Goal: Use online tool/utility: Utilize a website feature to perform a specific function

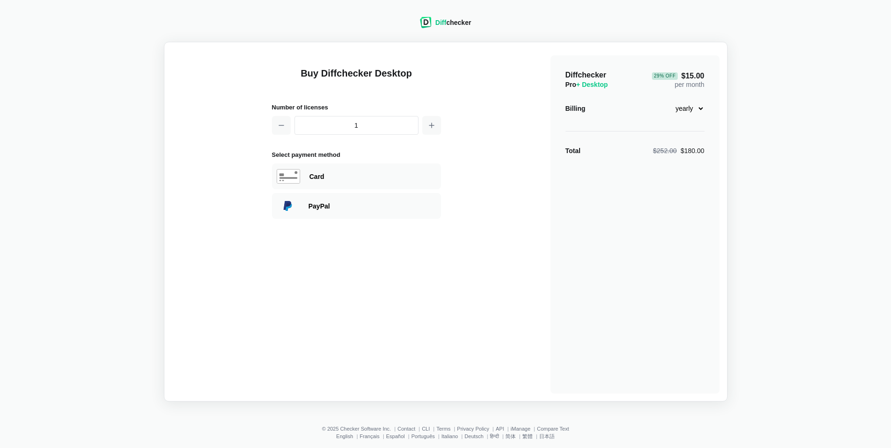
click at [458, 23] on div "Diff checker" at bounding box center [454, 22] width 36 height 9
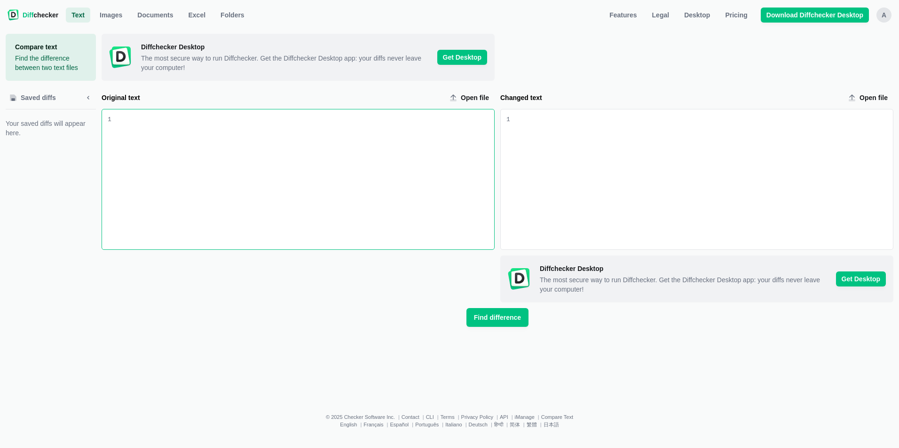
click at [248, 142] on div "Original text input" at bounding box center [302, 179] width 383 height 140
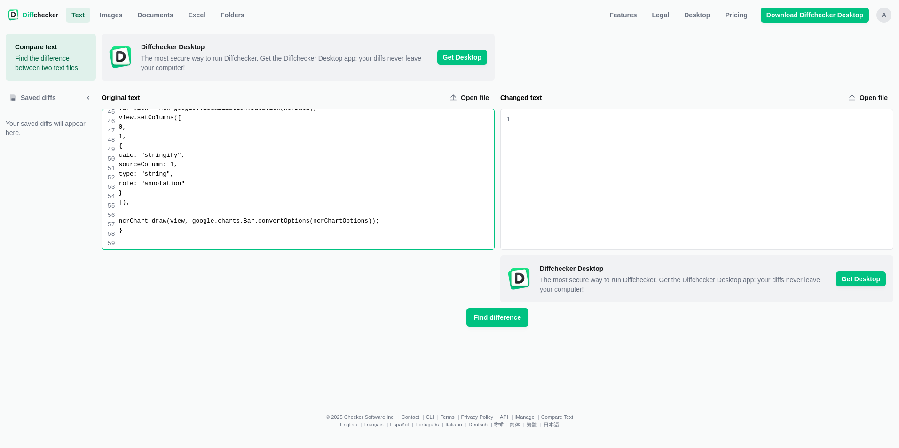
click at [563, 144] on div "Changed text input" at bounding box center [701, 179] width 383 height 140
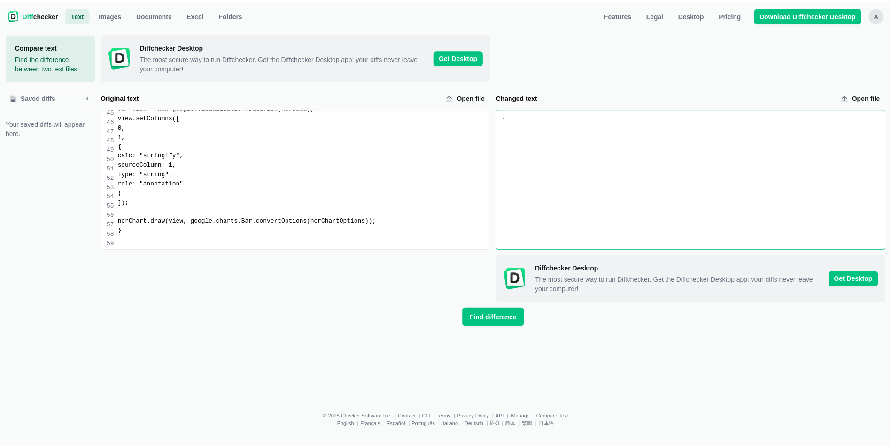
scroll to position [553, 0]
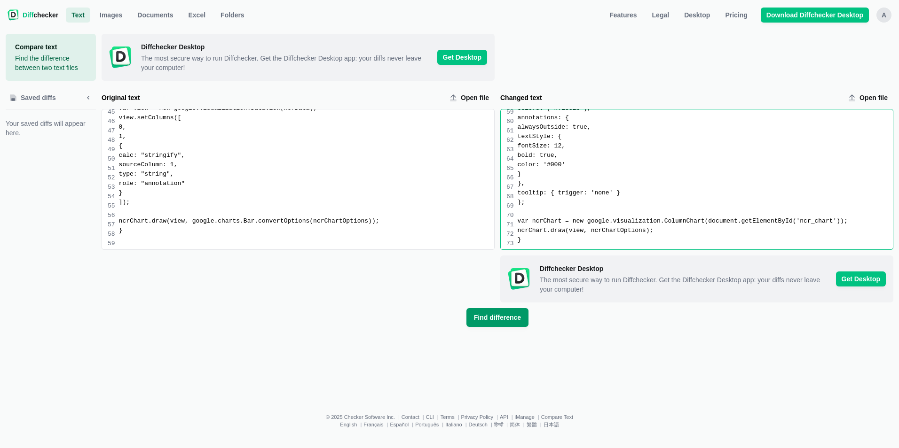
click at [497, 315] on span "Find difference" at bounding box center [497, 317] width 51 height 9
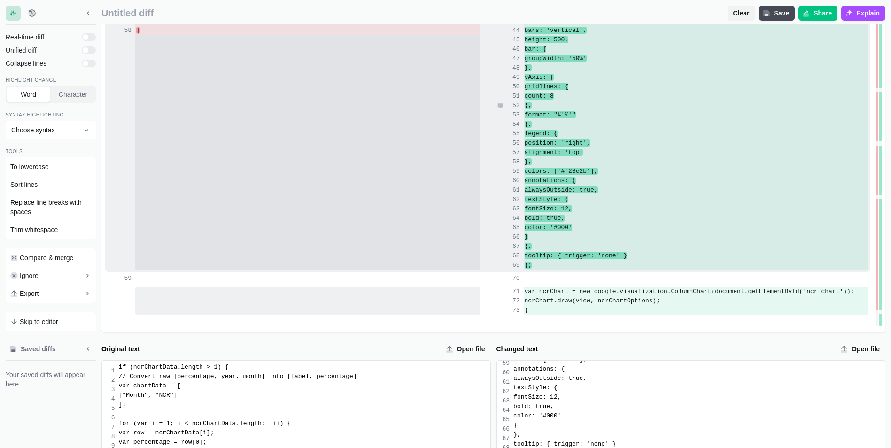
scroll to position [846, 0]
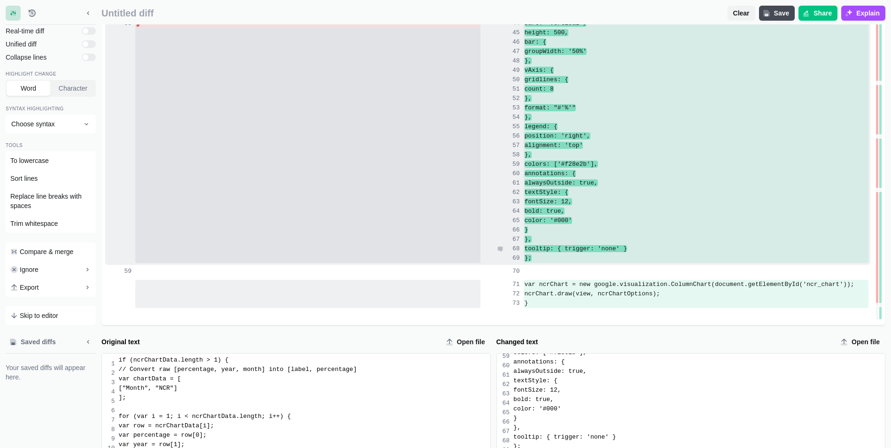
copy span "tooltip: { trigger: 'none' }"
drag, startPoint x: 591, startPoint y: 248, endPoint x: 686, endPoint y: 250, distance: 95.4
click at [686, 250] on div "tooltip: { trigger: 'none' }" at bounding box center [696, 248] width 345 height 9
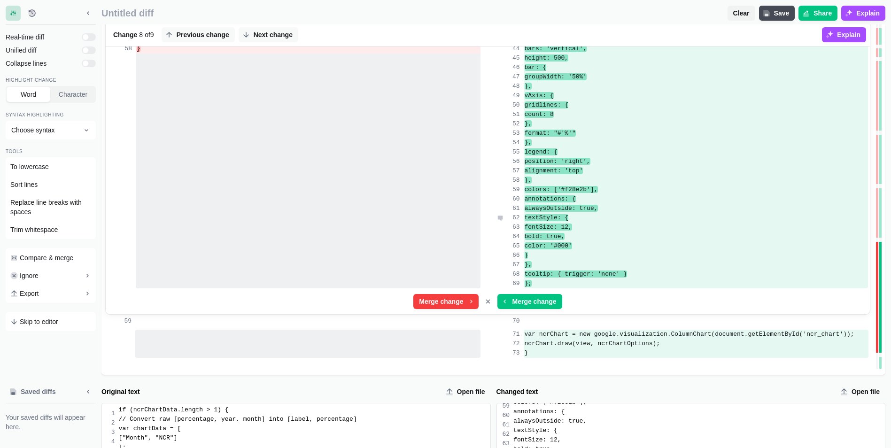
click at [703, 215] on div "textStyle: {" at bounding box center [696, 217] width 345 height 9
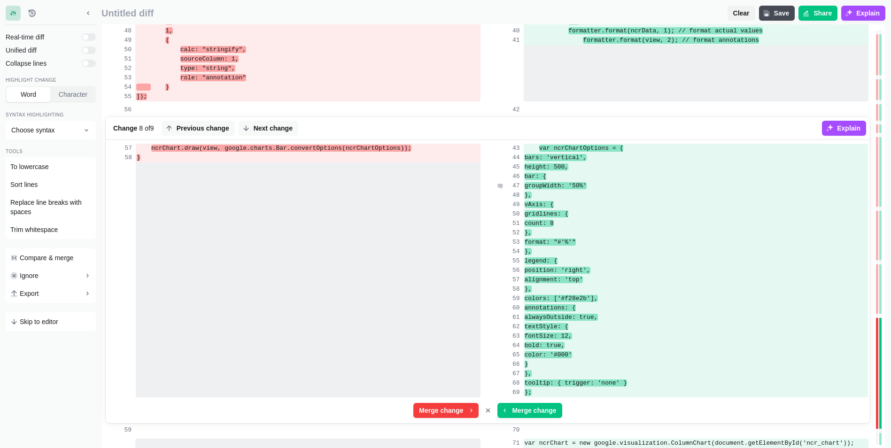
scroll to position [752, 0]
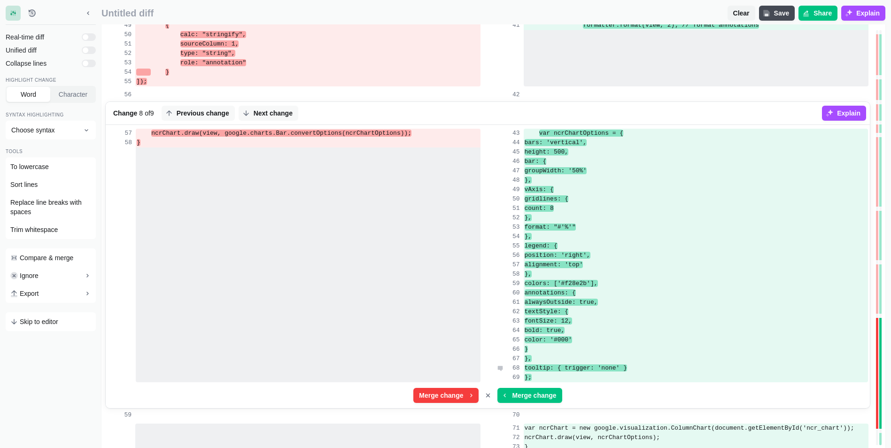
click at [627, 369] on span "tooltip: { trigger: 'none' }" at bounding box center [576, 368] width 102 height 7
copy span "trigger"
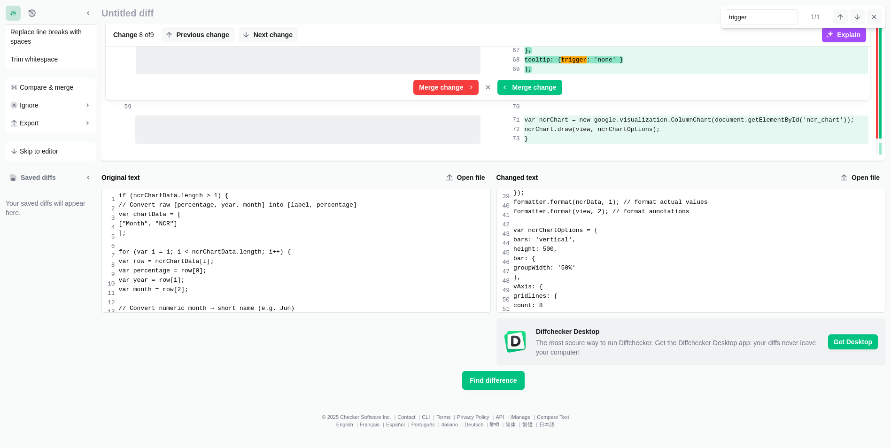
scroll to position [318, 0]
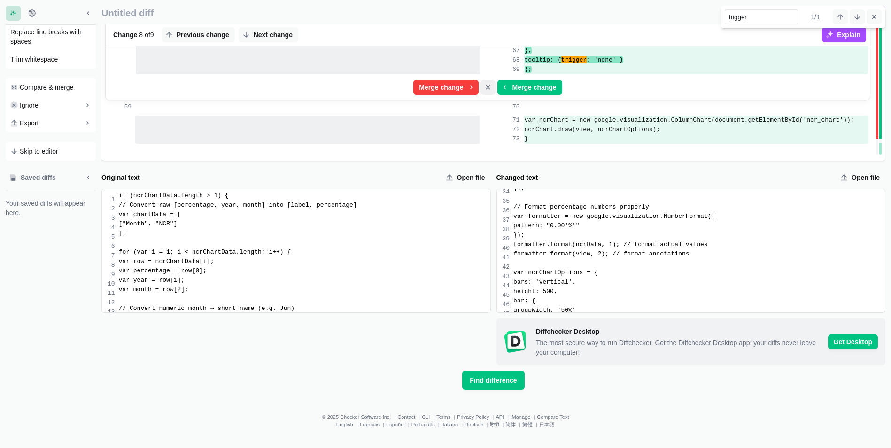
type input "trigger"
click at [490, 85] on icon "Cancel merge" at bounding box center [489, 88] width 8 height 8
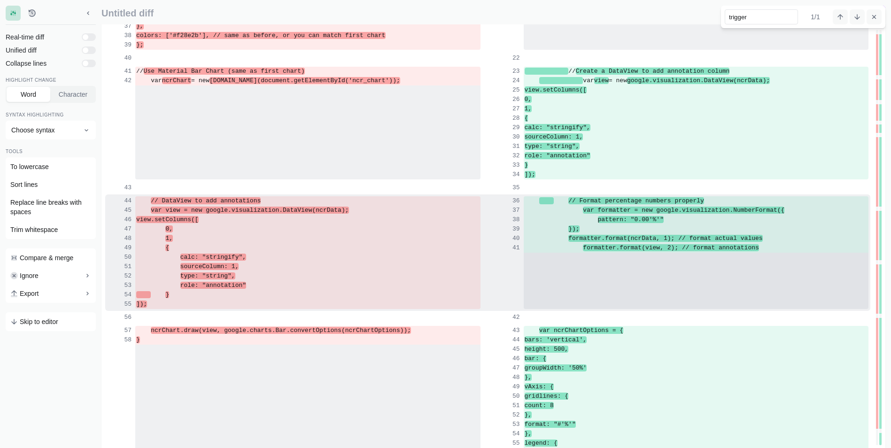
scroll to position [493, 0]
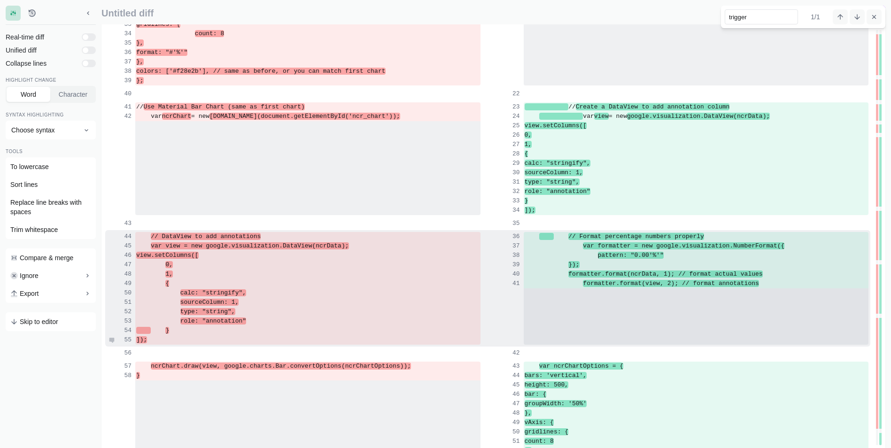
drag, startPoint x: 151, startPoint y: 237, endPoint x: 230, endPoint y: 337, distance: 127.4
click at [230, 337] on div "// DataView to add annotations // Format percentage numbers properly var view =…" at bounding box center [488, 288] width 766 height 117
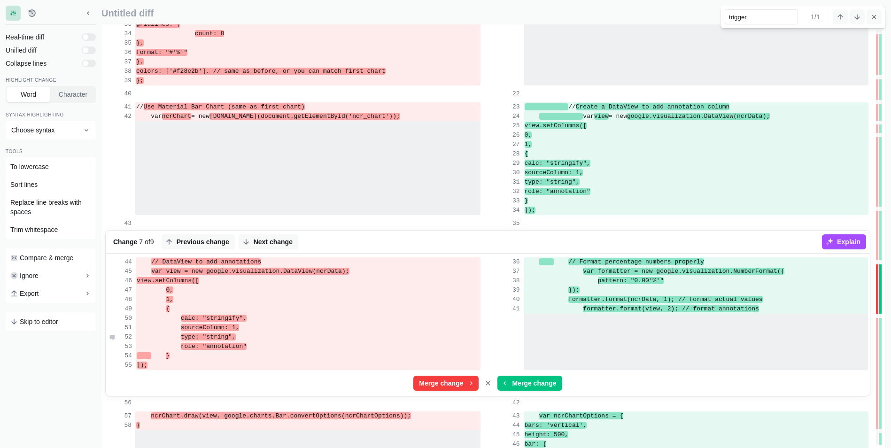
copy div "// DataView to add annotations // Format percentage numbers properly var view =…"
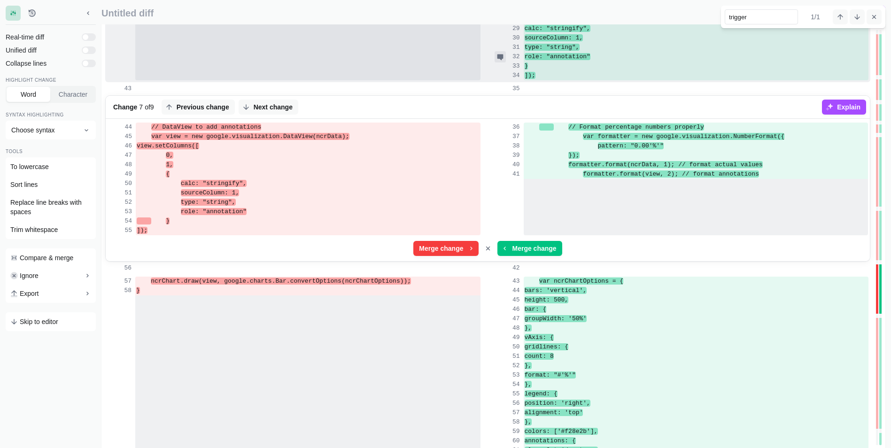
scroll to position [634, 0]
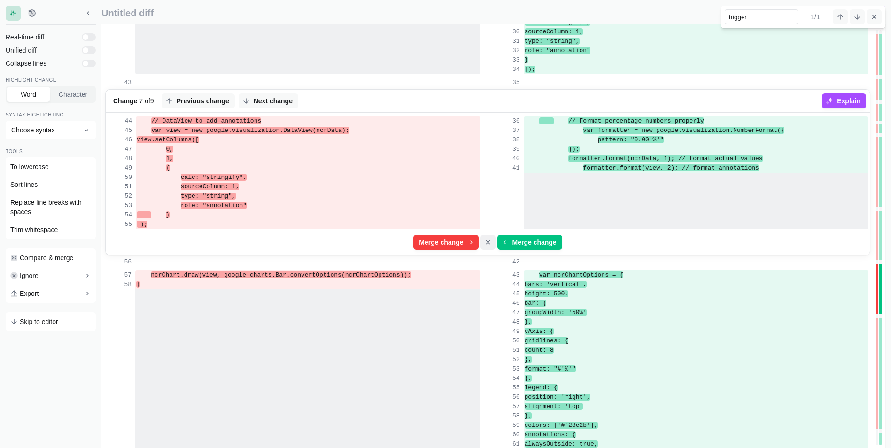
click at [490, 240] on icon "Cancel merge" at bounding box center [489, 243] width 8 height 8
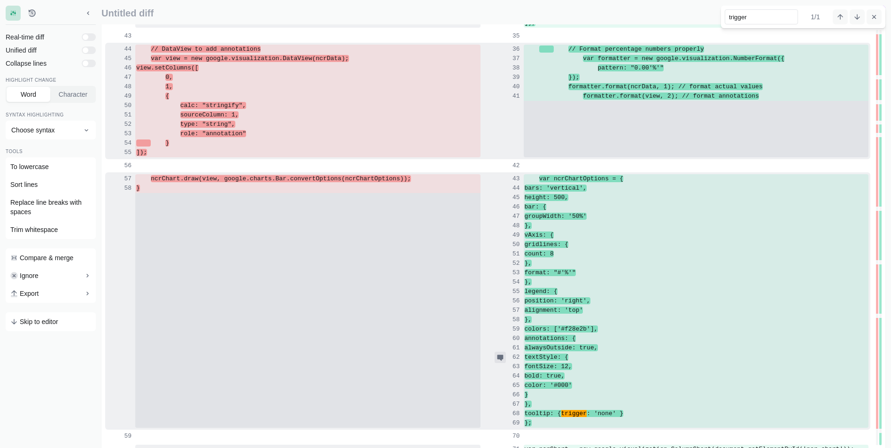
scroll to position [681, 0]
drag, startPoint x: 216, startPoint y: 180, endPoint x: 382, endPoint y: 183, distance: 165.9
click at [382, 183] on div "ncrChart.draw(view, google.charts.Bar.convertOptions(ncrChartOptions));" at bounding box center [307, 178] width 345 height 9
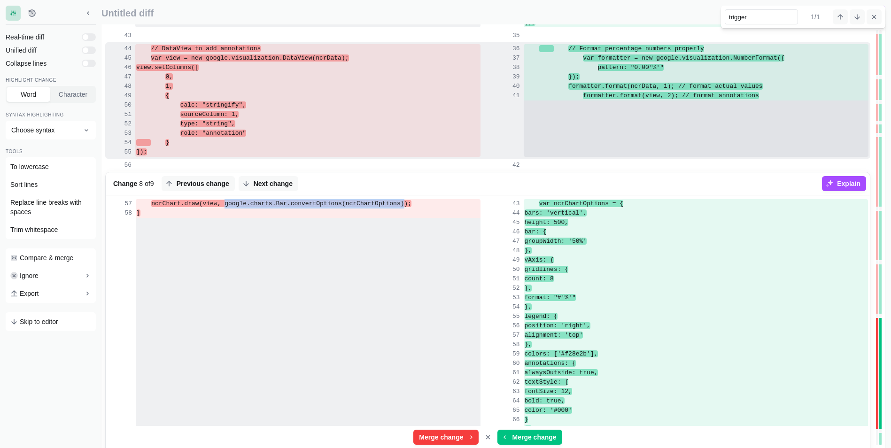
copy span "google.charts.Bar.convertOptions(ncrChartOptions)"
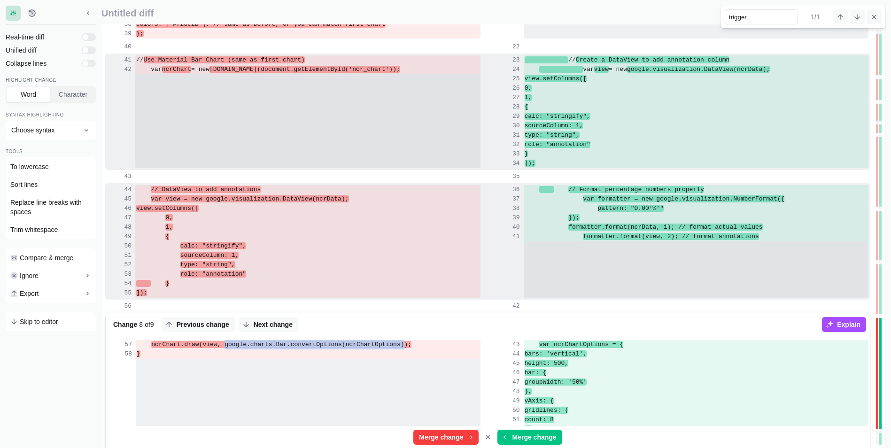
scroll to position [493, 0]
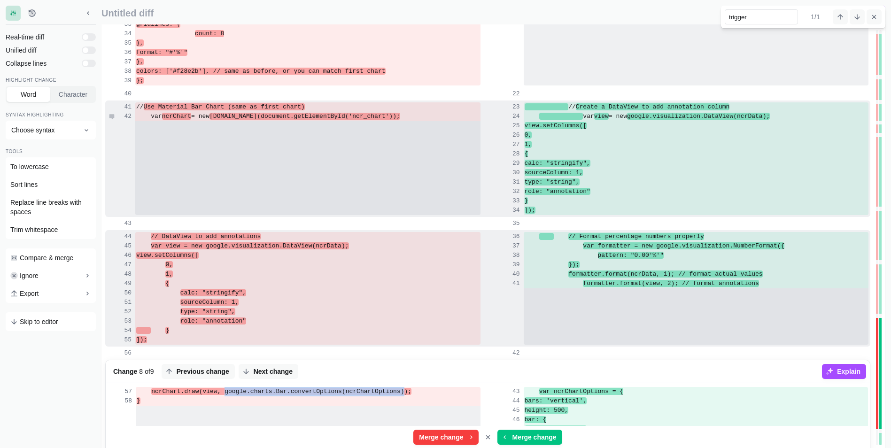
copy div "var ncrChart = new [DOMAIN_NAME](document.getElementById('ncr_chart'));"
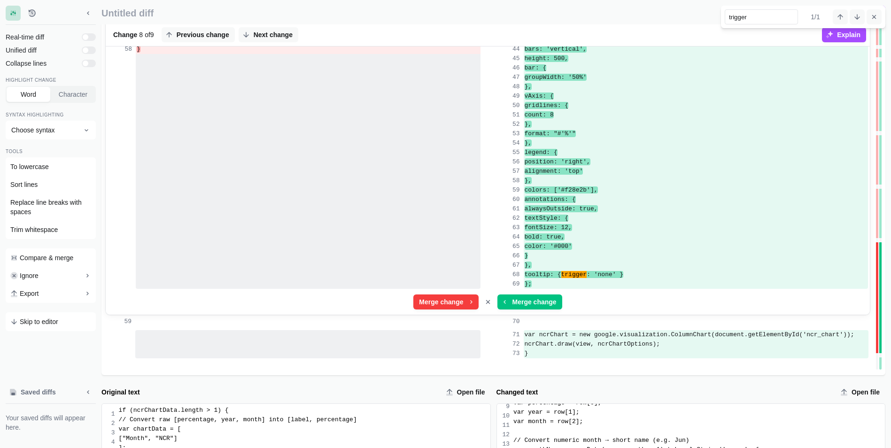
scroll to position [869, 0]
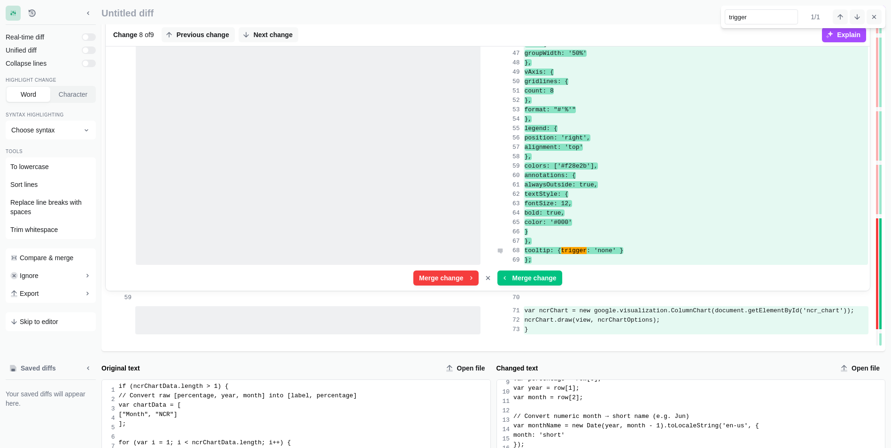
drag, startPoint x: 594, startPoint y: 251, endPoint x: 689, endPoint y: 251, distance: 95.4
click at [689, 251] on div "tooltip: { trigger : 'none' }" at bounding box center [696, 250] width 345 height 9
copy span "tooltip: { trigger : 'none' }"
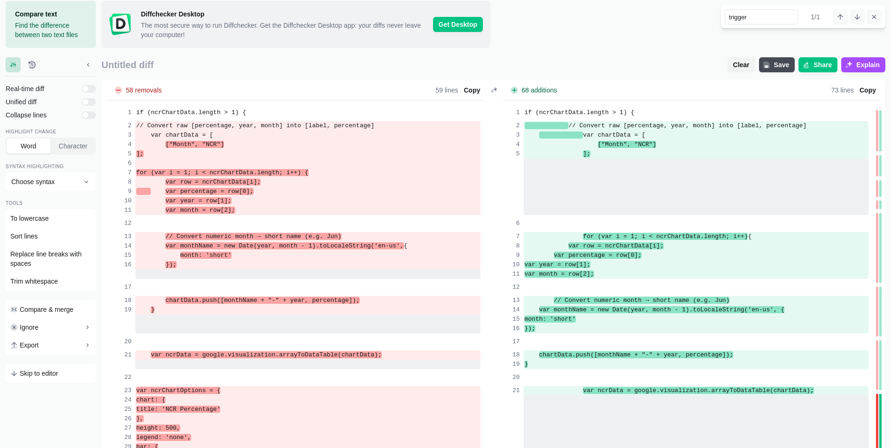
scroll to position [0, 0]
